Goal: Task Accomplishment & Management: Complete application form

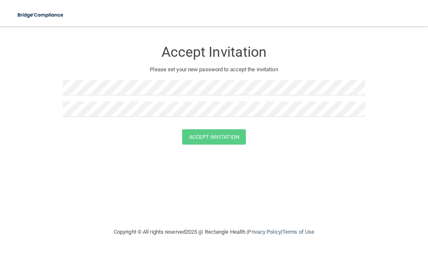
click at [130, 44] on div "Accept Invitation" at bounding box center [214, 50] width 302 height 30
click at [130, 79] on div "Accept Invitation Please set your new password to accept the invitation" at bounding box center [214, 82] width 302 height 94
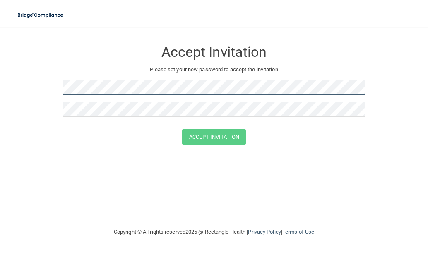
click at [46, 89] on form "Accept Invitation Please set your new password to accept the invitation Accept …" at bounding box center [214, 95] width 395 height 120
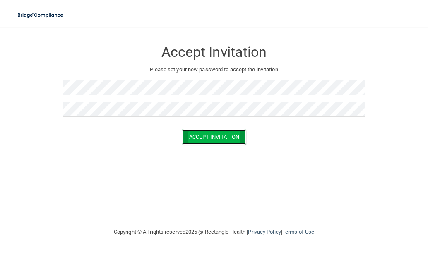
click at [239, 140] on button "Accept Invitation" at bounding box center [214, 136] width 64 height 15
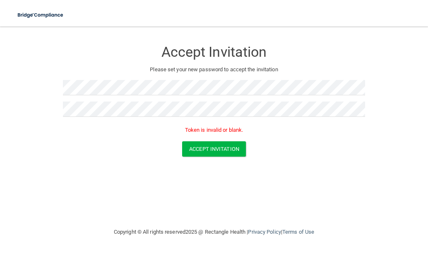
drag, startPoint x: 113, startPoint y: 99, endPoint x: 28, endPoint y: 96, distance: 84.9
click at [28, 96] on form "Accept Invitation Please set your new password to accept the invitation Token i…" at bounding box center [214, 101] width 395 height 132
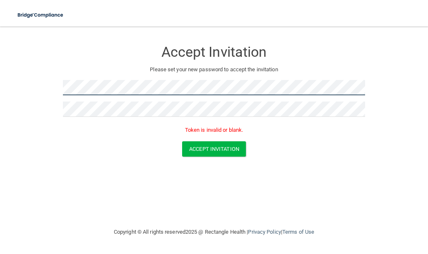
click at [30, 100] on form "Accept Invitation Please set your new password to accept the invitation Token i…" at bounding box center [214, 101] width 395 height 132
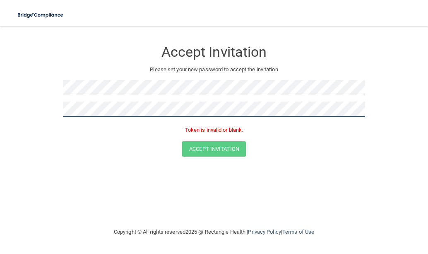
click at [0, 116] on html "Toggle navigation Manage My Enterprise Manage My Location Accept Invitation Ple…" at bounding box center [214, 127] width 428 height 254
